Goal: Navigation & Orientation: Go to known website

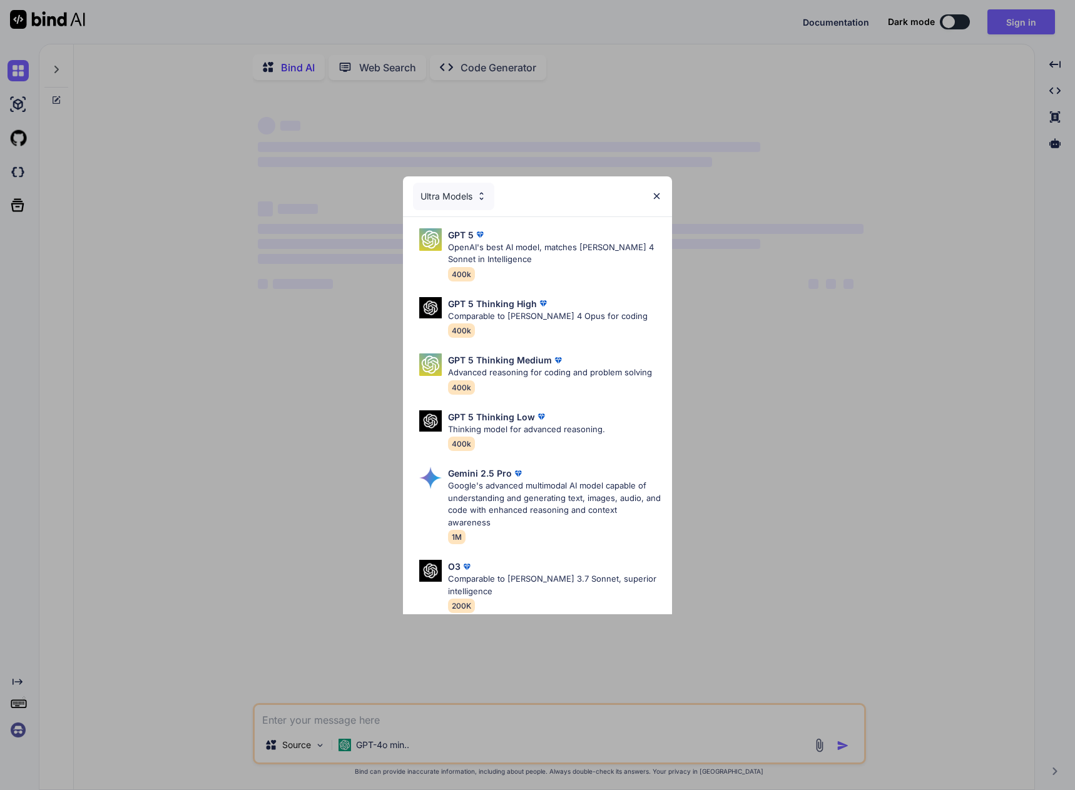
click at [1006, 19] on div "Ultra Models GPT 5 OpenAI's best AI model, matches [PERSON_NAME] 4 Sonnet in In…" at bounding box center [537, 395] width 1075 height 790
type textarea "x"
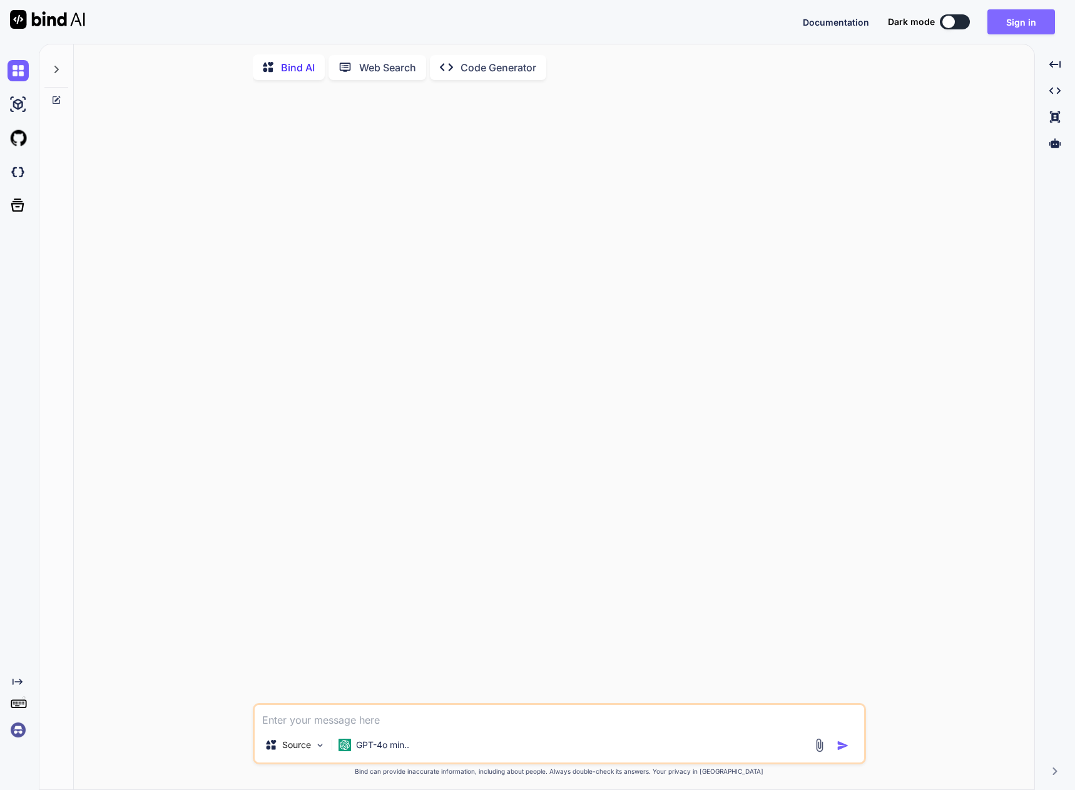
click at [1017, 20] on button "Sign in" at bounding box center [1021, 21] width 68 height 25
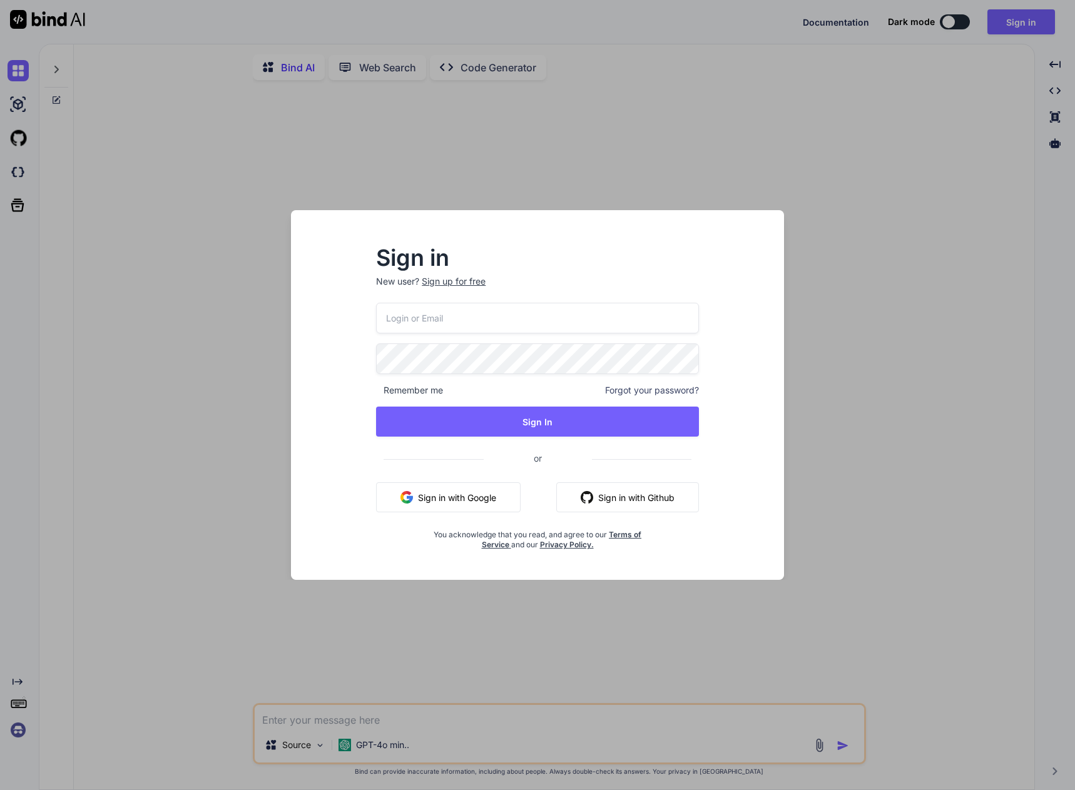
click at [497, 496] on button "Sign in with Google" at bounding box center [448, 497] width 144 height 30
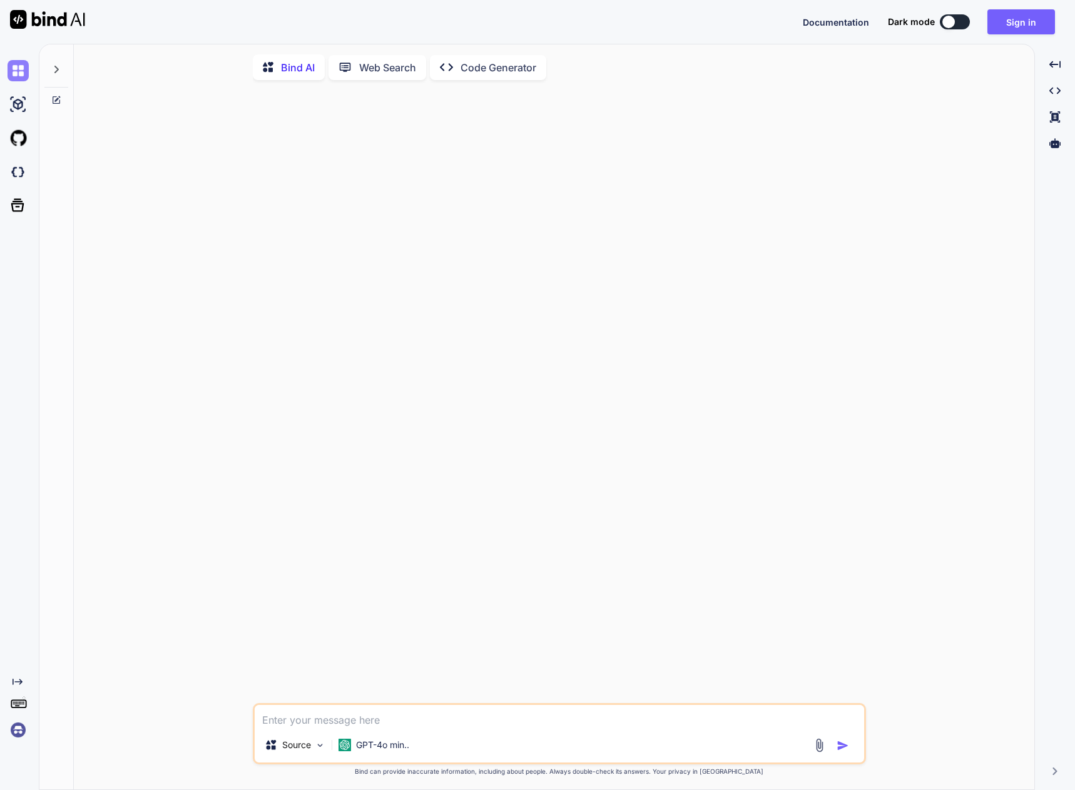
click at [14, 74] on img at bounding box center [18, 70] width 21 height 21
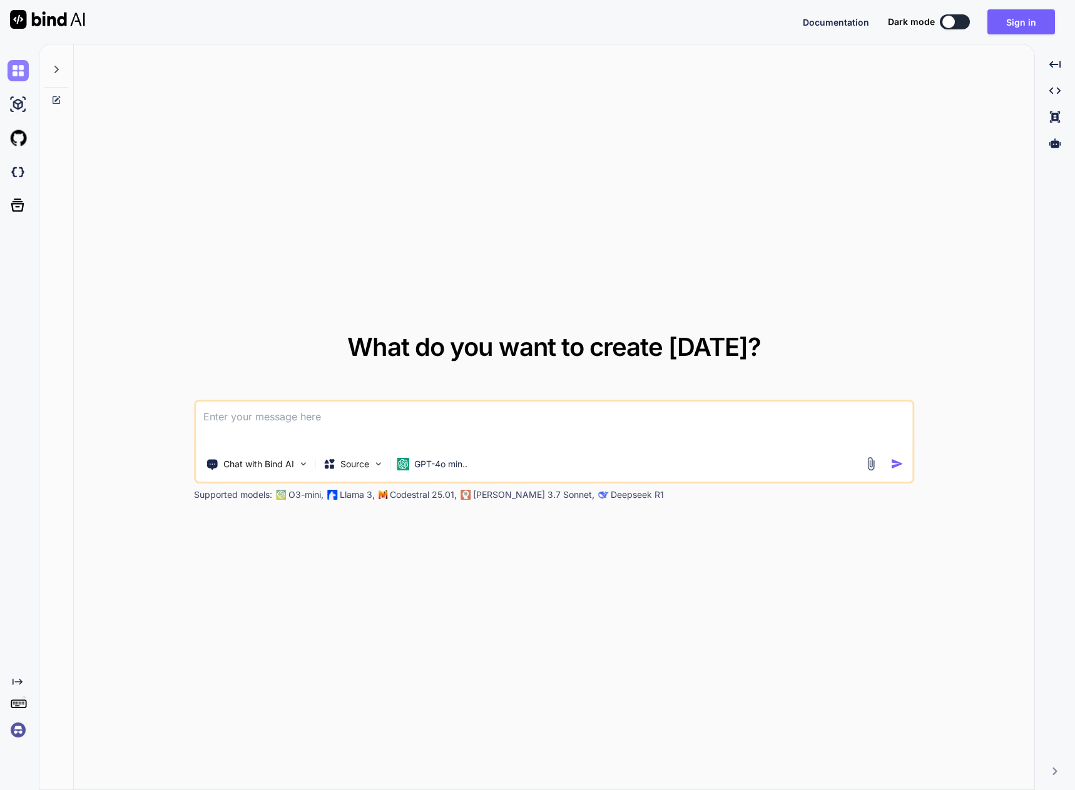
click at [21, 64] on img at bounding box center [18, 70] width 21 height 21
